Goal: Task Accomplishment & Management: Manage account settings

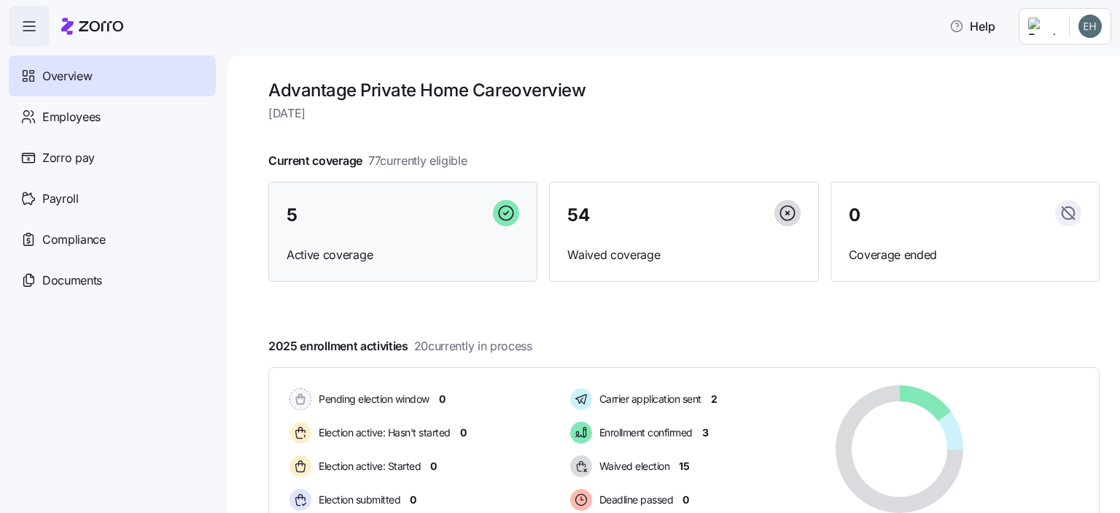
click at [360, 233] on div "5 Active coverage" at bounding box center [402, 232] width 269 height 101
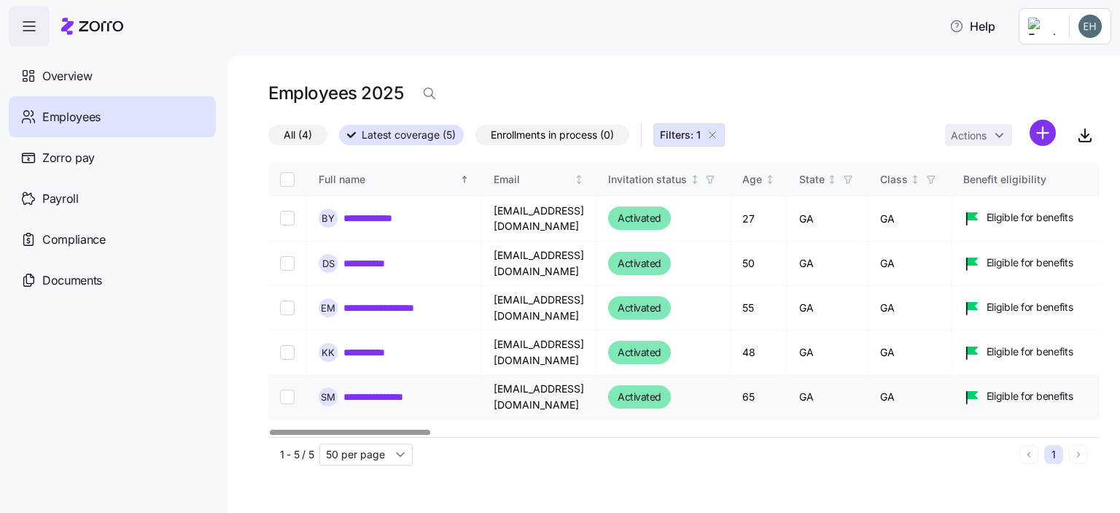
click at [286, 393] on input "Select record 5" at bounding box center [287, 396] width 15 height 15
checkbox input "true"
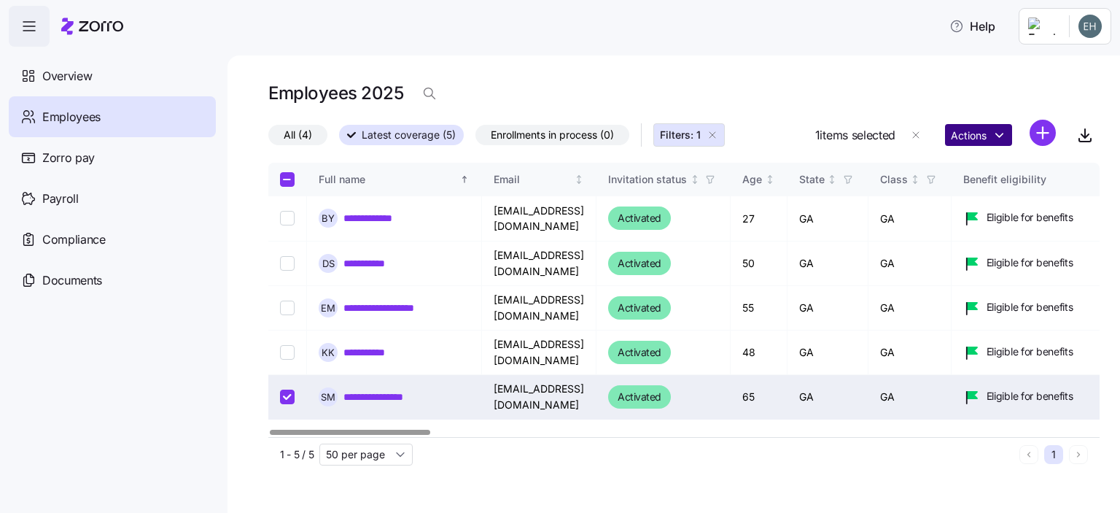
click at [1000, 132] on html "**********" at bounding box center [560, 252] width 1120 height 504
click at [942, 83] on html "**********" at bounding box center [560, 252] width 1120 height 504
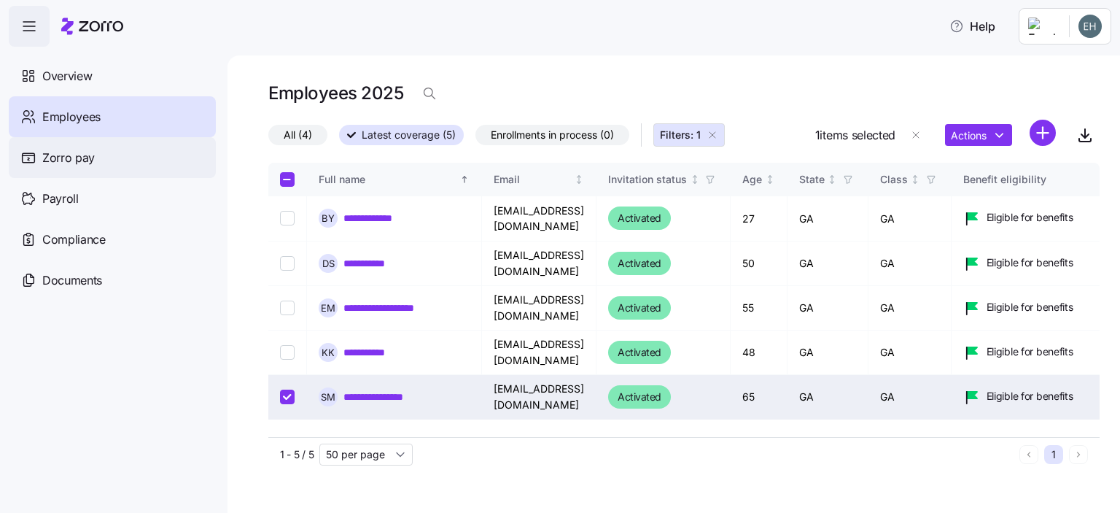
click at [85, 155] on span "Zorro pay" at bounding box center [68, 158] width 53 height 18
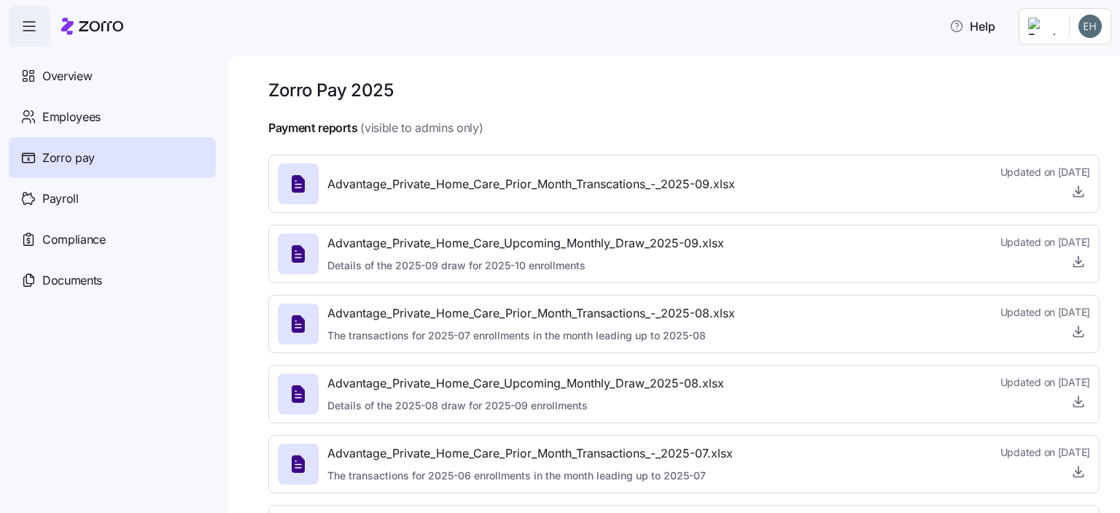
click at [82, 163] on span "Zorro pay" at bounding box center [68, 158] width 53 height 18
click at [77, 122] on span "Employees" at bounding box center [71, 117] width 58 height 18
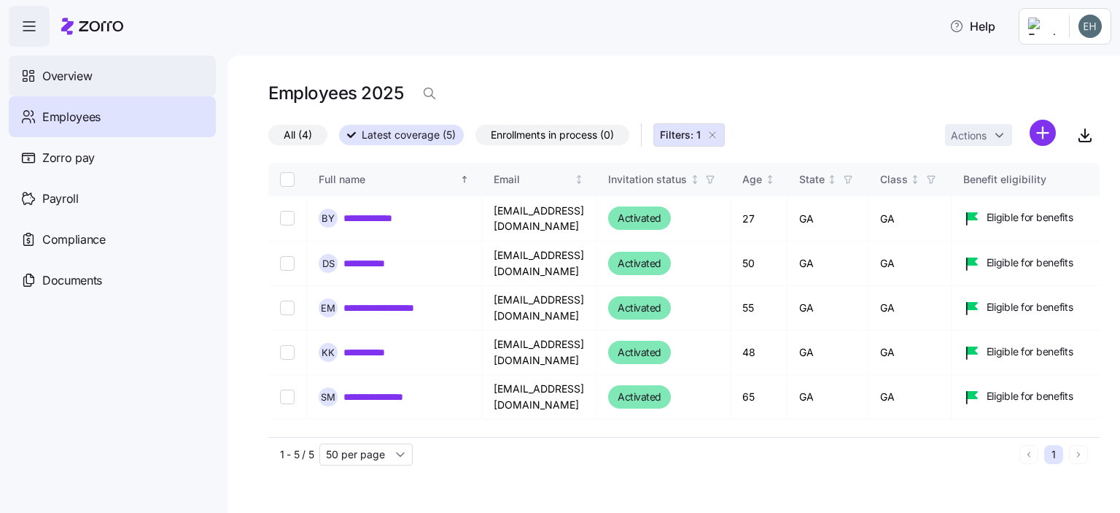
click at [70, 76] on span "Overview" at bounding box center [67, 76] width 50 height 18
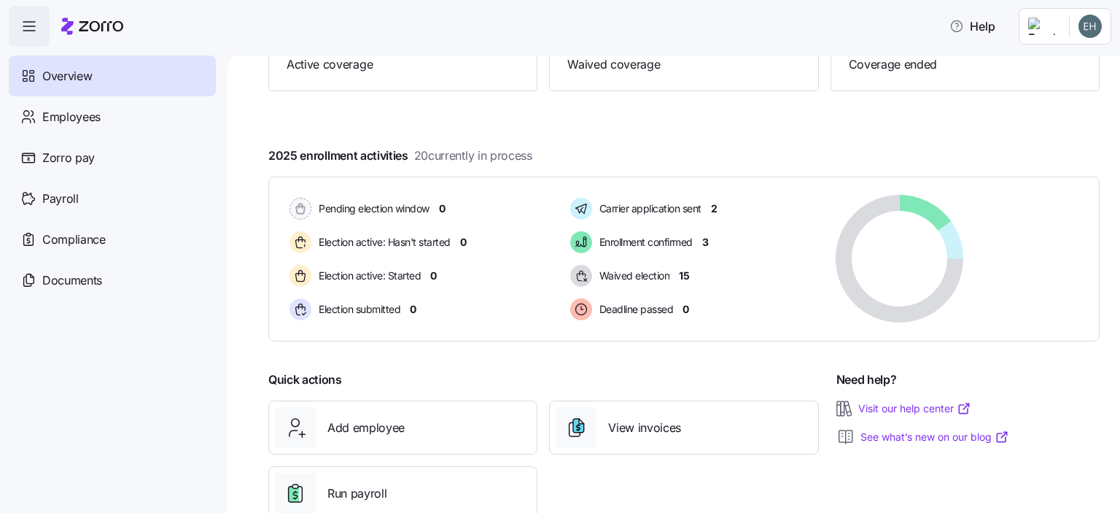
scroll to position [231, 0]
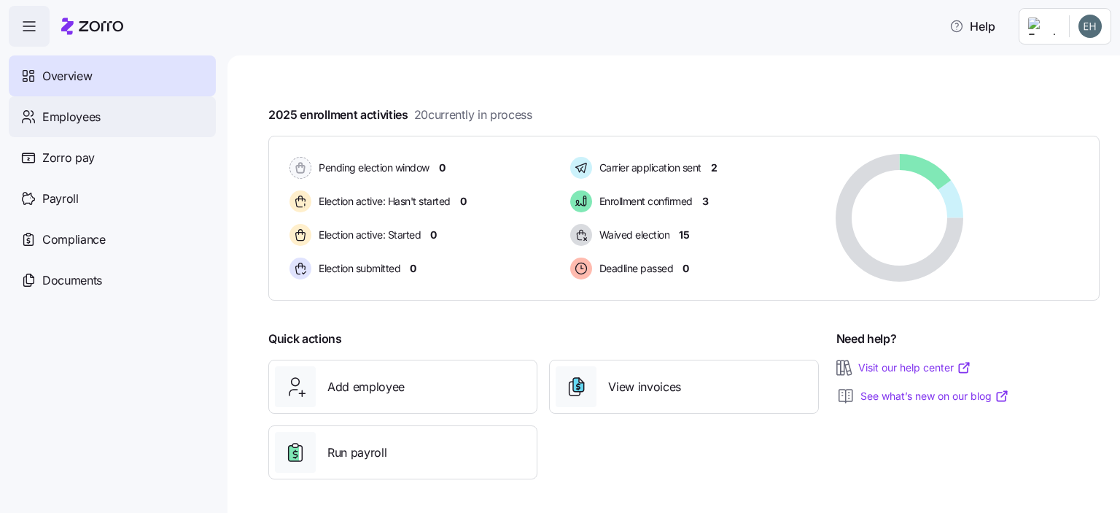
click at [62, 119] on span "Employees" at bounding box center [71, 117] width 58 height 18
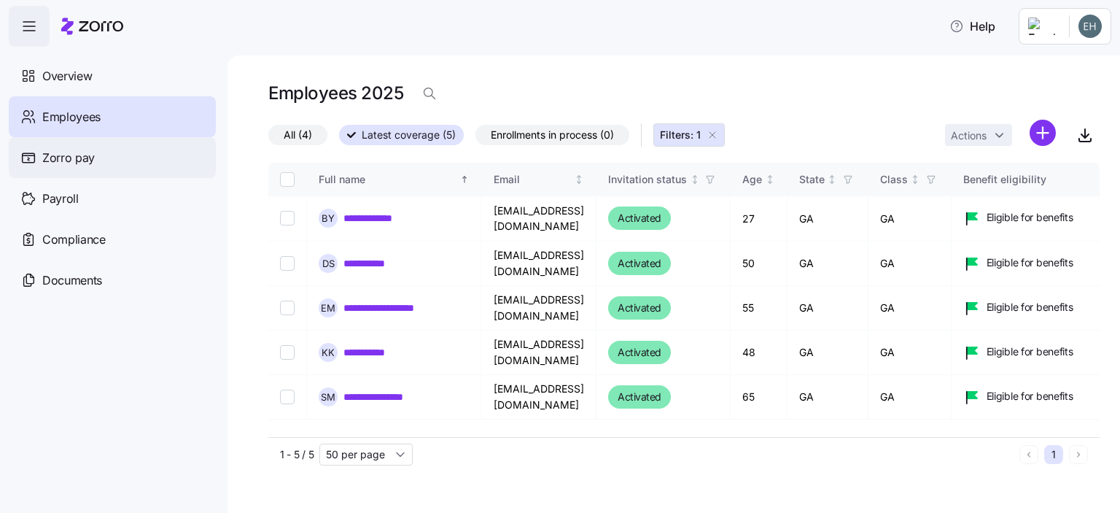
click at [64, 158] on span "Zorro pay" at bounding box center [68, 158] width 53 height 18
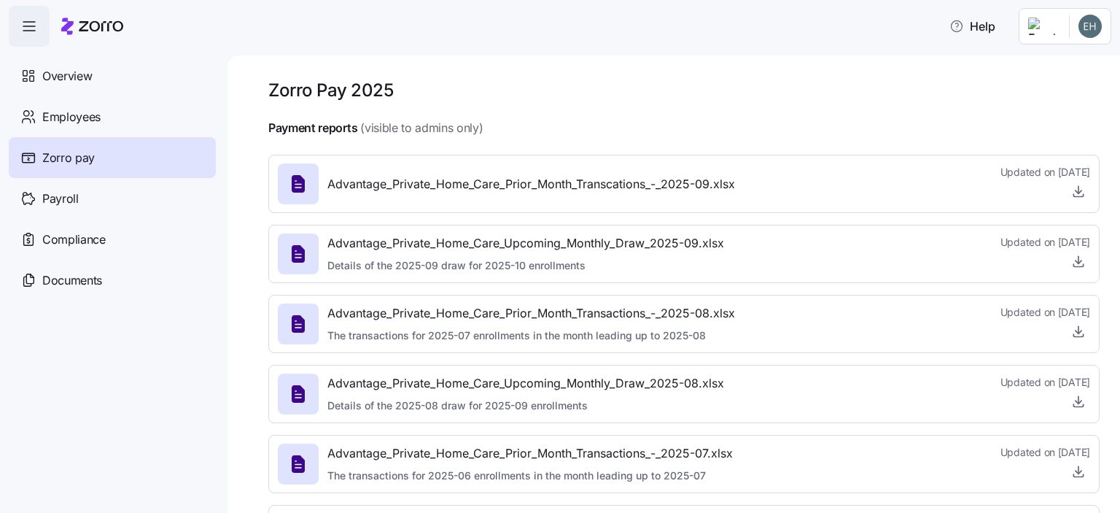
click at [303, 185] on icon at bounding box center [298, 184] width 13 height 18
click at [1072, 194] on icon "button" at bounding box center [1078, 191] width 15 height 15
click at [73, 78] on span "Overview" at bounding box center [67, 76] width 50 height 18
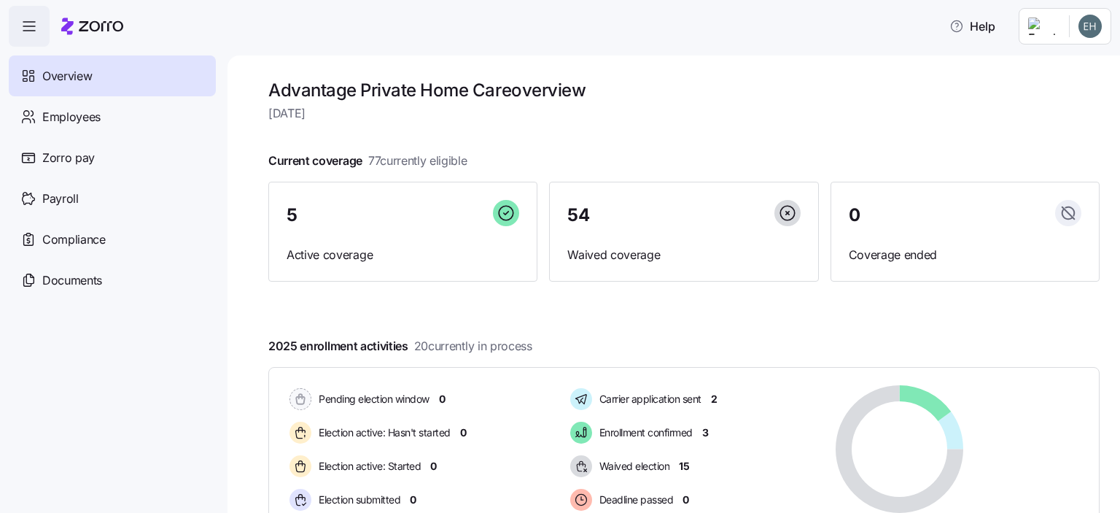
click at [29, 26] on icon "button" at bounding box center [29, 26] width 12 height 0
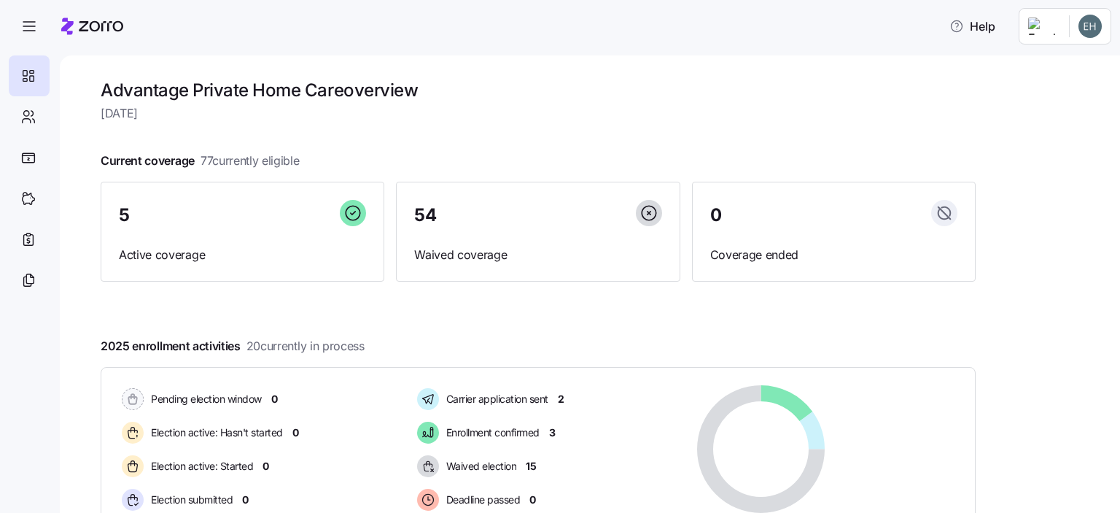
click at [1091, 23] on html "Help Advantage Private Home Care overview Friday, September 26 Current coverage…" at bounding box center [560, 252] width 1120 height 504
click at [32, 26] on html "Help Advantage Private Home Care overview Friday, September 26 Current coverage…" at bounding box center [560, 252] width 1120 height 504
click at [26, 28] on icon "button" at bounding box center [29, 27] width 18 height 18
